Goal: Information Seeking & Learning: Learn about a topic

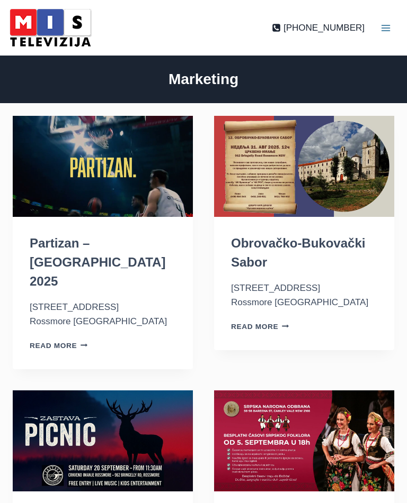
click at [65, 342] on link "Read More Partizan – Australia 2025 Continue" at bounding box center [59, 346] width 58 height 8
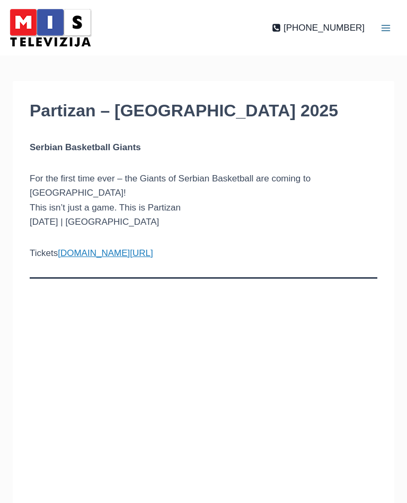
click at [290, 209] on p "For the first time ever – the Giants of Serbian Basketball are coming to [GEOGR…" at bounding box center [203, 201] width 347 height 58
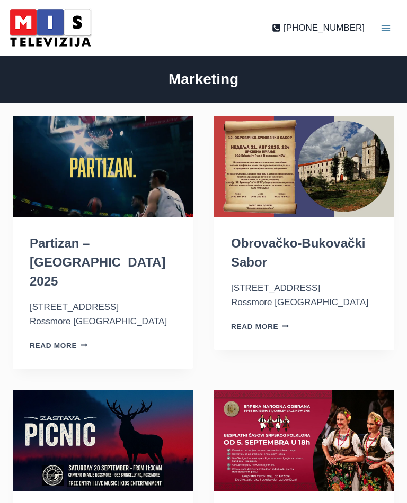
click at [265, 173] on img "Obrovačko-Bukovački Sabor" at bounding box center [304, 166] width 180 height 101
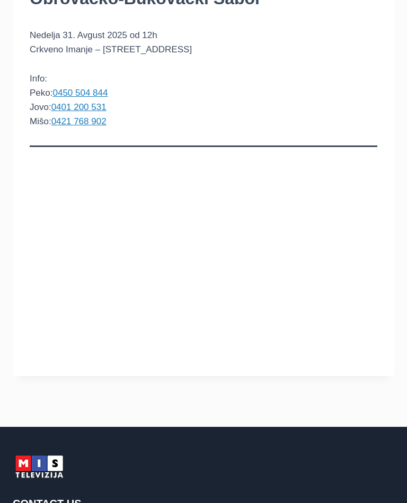
scroll to position [112, 0]
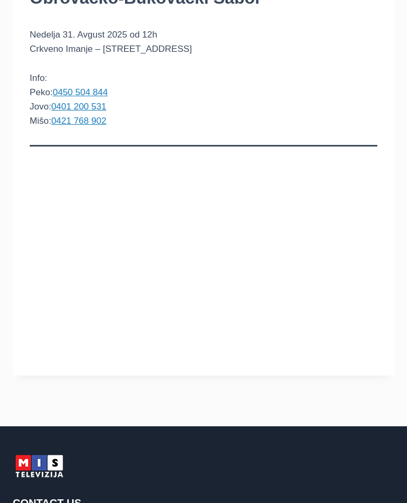
click at [54, 395] on aside at bounding box center [203, 388] width 381 height 25
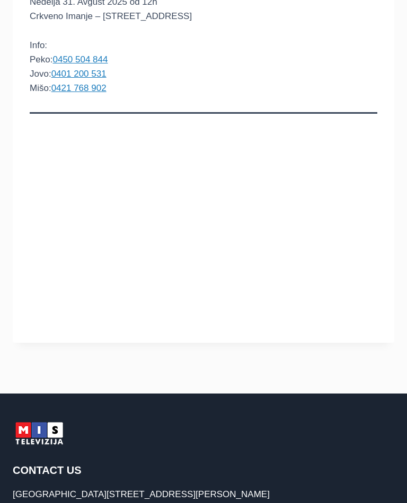
scroll to position [145, 0]
click at [29, 255] on div "Obrovačko-Bukovački Sabor Nedelja 31. Avgust 2025 od 12h Crkveno Imanje – 962 B…" at bounding box center [203, 140] width 381 height 408
click at [219, 348] on aside at bounding box center [203, 356] width 381 height 25
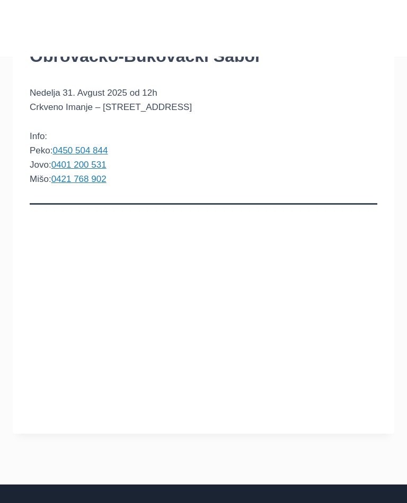
scroll to position [0, 0]
